Goal: Find specific page/section: Find specific page/section

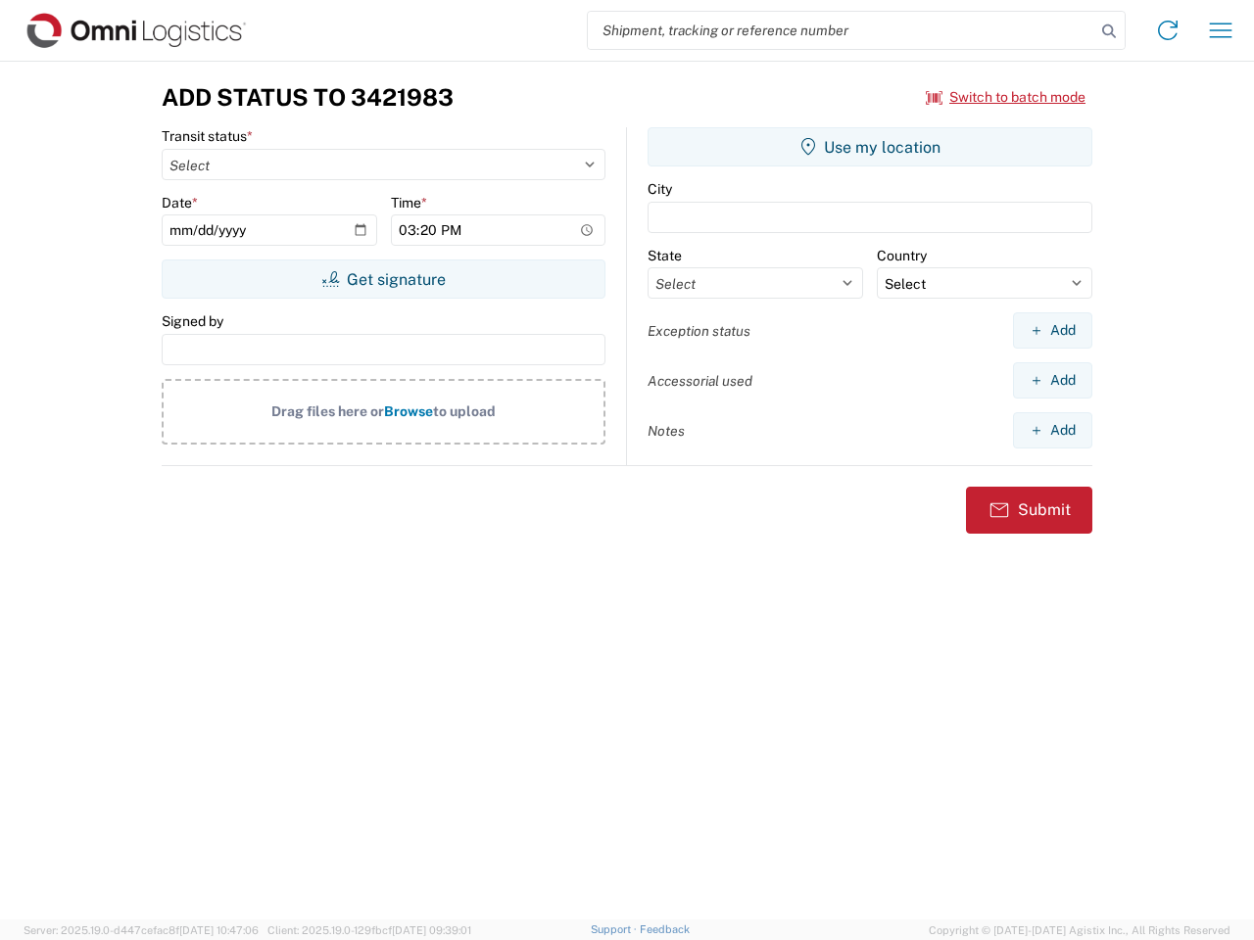
click at [841, 30] on input "search" at bounding box center [841, 30] width 507 height 37
click at [1109, 31] on icon at bounding box center [1108, 31] width 27 height 27
click at [1167, 30] on icon at bounding box center [1167, 30] width 31 height 31
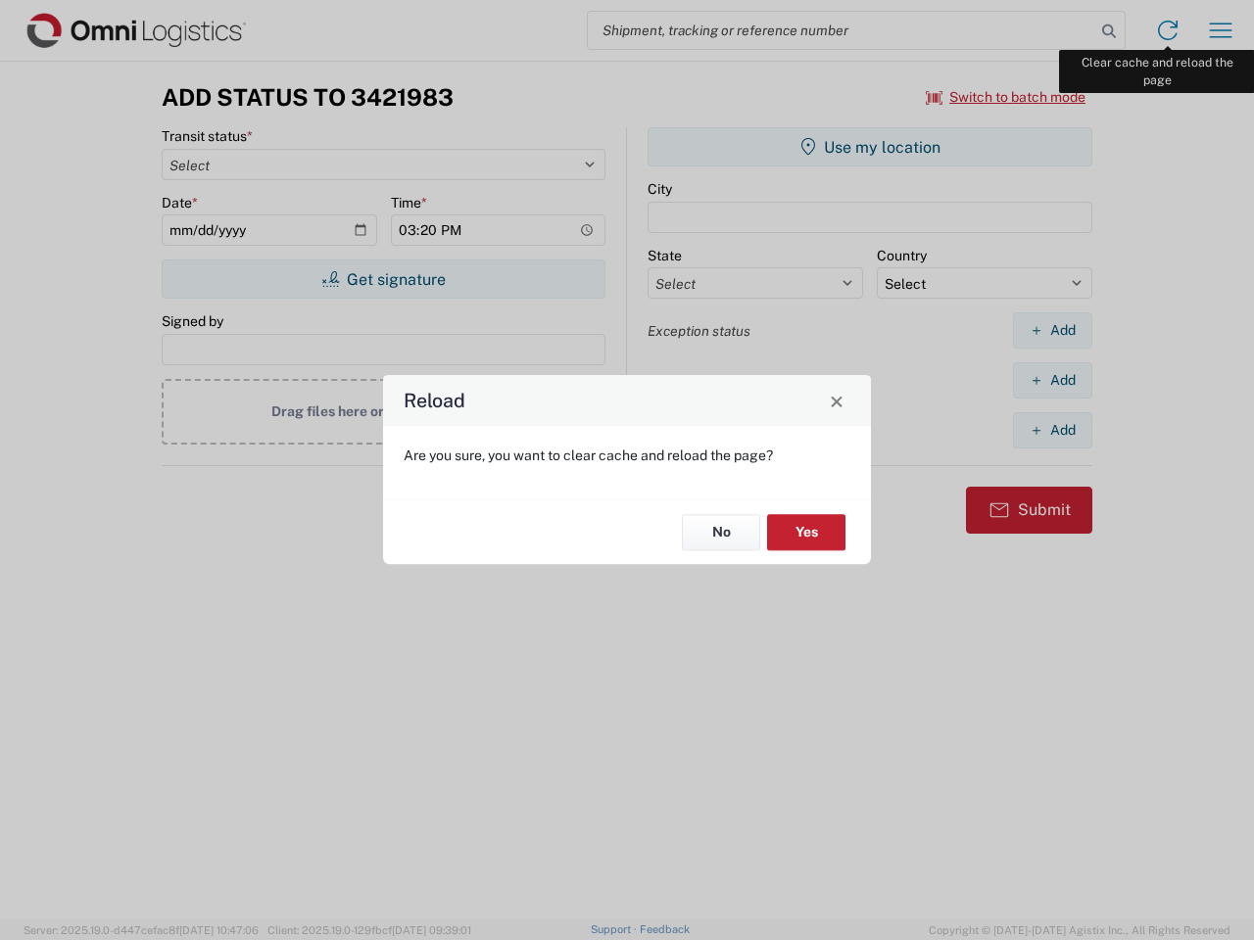
click at [1220, 30] on div "Reload Are you sure, you want to clear cache and reload the page? No Yes" at bounding box center [627, 470] width 1254 height 940
click at [1006, 97] on div "Reload Are you sure, you want to clear cache and reload the page? No Yes" at bounding box center [627, 470] width 1254 height 940
click at [383, 279] on div "Reload Are you sure, you want to clear cache and reload the page? No Yes" at bounding box center [627, 470] width 1254 height 940
click at [870, 147] on div "Reload Are you sure, you want to clear cache and reload the page? No Yes" at bounding box center [627, 470] width 1254 height 940
click at [1052, 330] on div "Reload Are you sure, you want to clear cache and reload the page? No Yes" at bounding box center [627, 470] width 1254 height 940
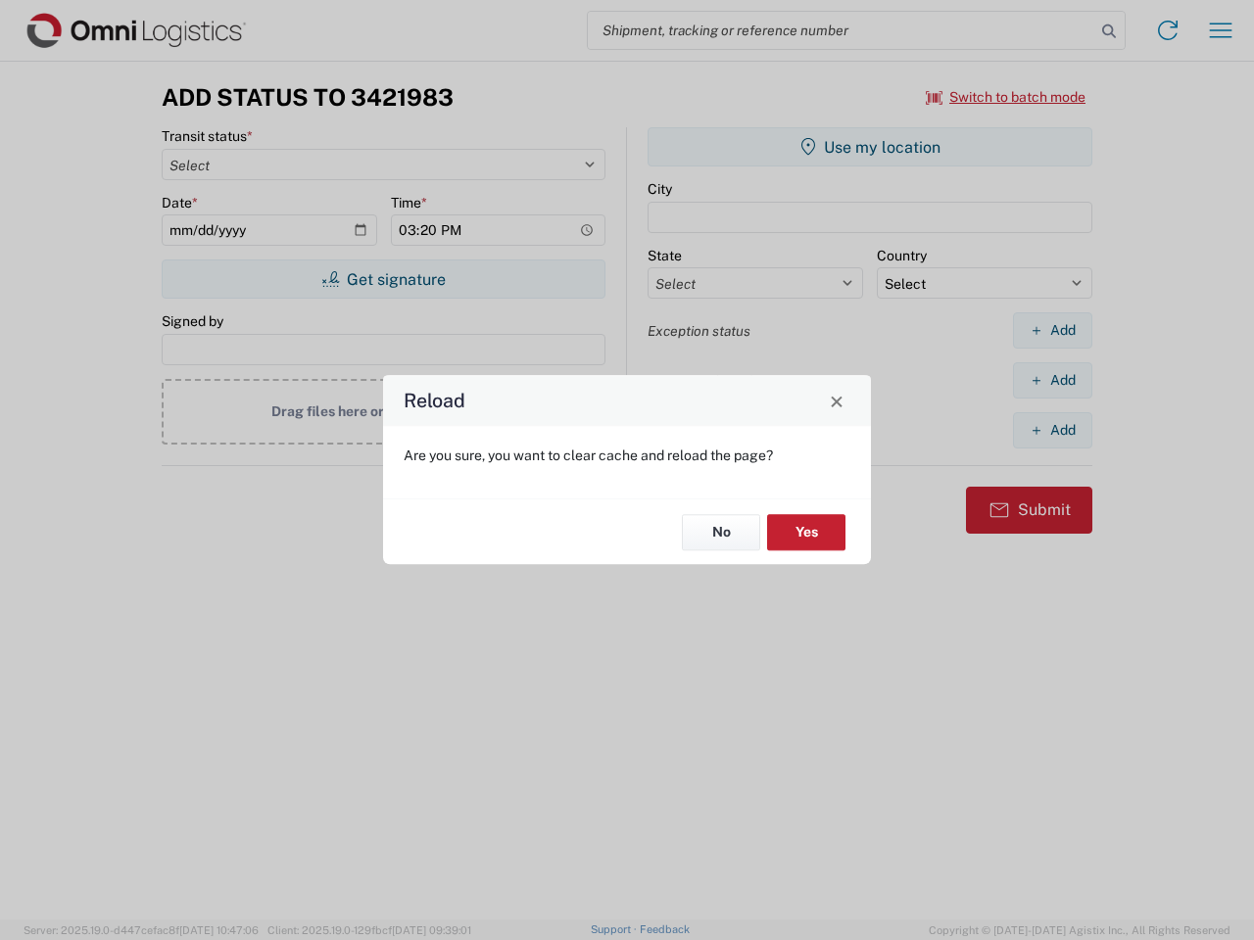
click at [1052, 380] on div "Reload Are you sure, you want to clear cache and reload the page? No Yes" at bounding box center [627, 470] width 1254 height 940
click at [1052, 430] on div "Reload Are you sure, you want to clear cache and reload the page? No Yes" at bounding box center [627, 470] width 1254 height 940
